Goal: Connect with others: Connect with others

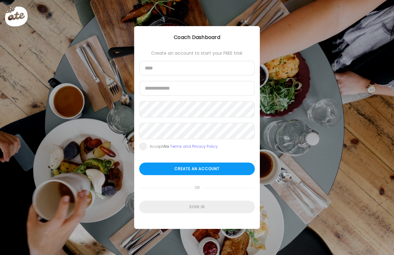
click at [175, 217] on div "Create an account to start your FREE trial: Name Email address Password Re-ente…" at bounding box center [197, 126] width 126 height 200
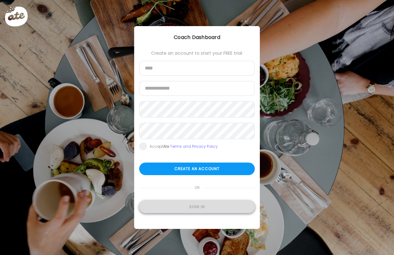
click at [169, 206] on div "Sign in" at bounding box center [197, 207] width 116 height 13
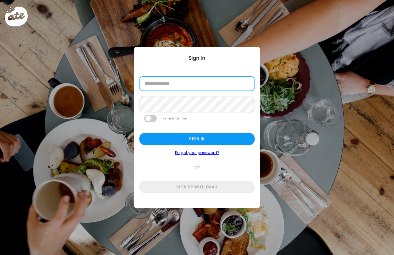
type input "**********"
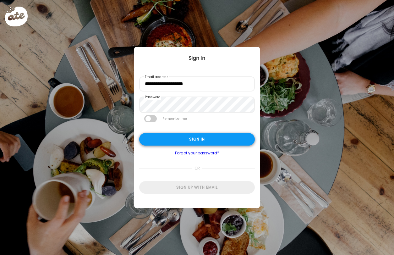
click at [172, 144] on div "Sign in" at bounding box center [197, 139] width 116 height 13
type input "***"
type input "**********"
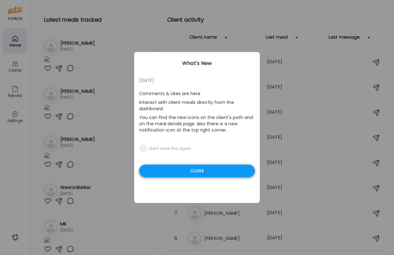
click at [169, 170] on div "Close" at bounding box center [197, 171] width 116 height 13
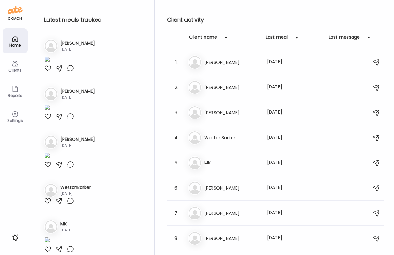
click at [50, 113] on img at bounding box center [47, 108] width 6 height 8
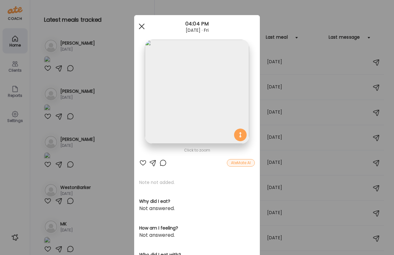
click at [141, 22] on div at bounding box center [142, 26] width 13 height 13
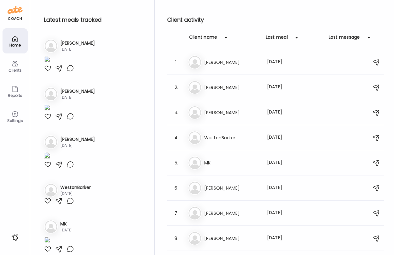
click at [66, 95] on h3 "[PERSON_NAME]" at bounding box center [77, 91] width 35 height 7
click at [217, 84] on h3 "[PERSON_NAME]" at bounding box center [231, 88] width 55 height 8
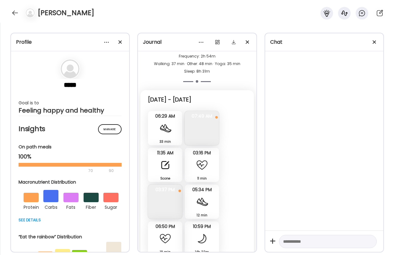
scroll to position [2921, 0]
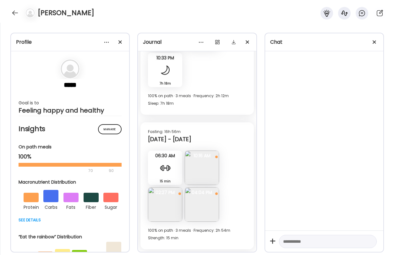
click at [200, 174] on img at bounding box center [202, 168] width 34 height 34
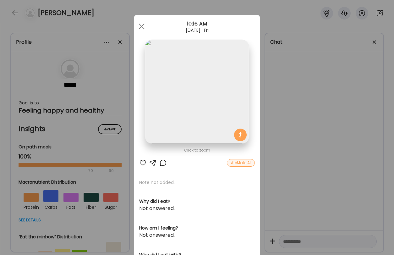
click at [148, 29] on div "[DATE] · Fri" at bounding box center [197, 30] width 126 height 5
click at [137, 24] on div at bounding box center [142, 26] width 13 height 13
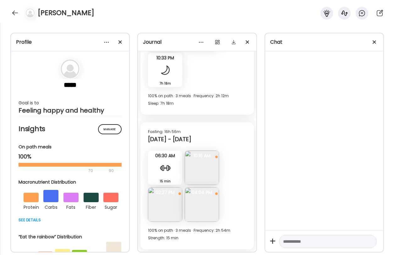
click at [210, 209] on img at bounding box center [202, 204] width 34 height 34
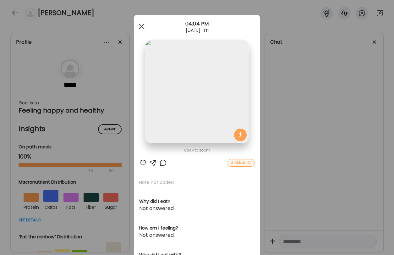
click at [141, 26] on span at bounding box center [142, 27] width 6 height 6
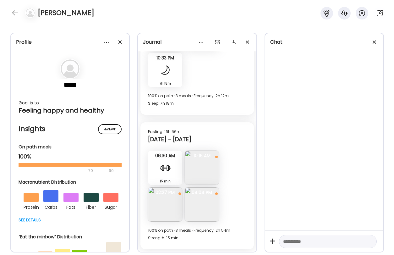
click at [215, 217] on img at bounding box center [202, 204] width 34 height 34
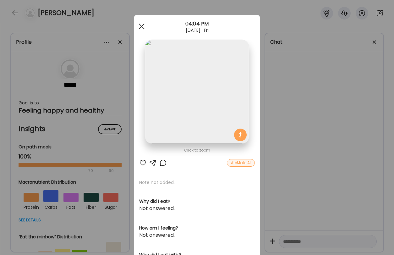
click at [142, 23] on div at bounding box center [142, 26] width 13 height 13
